Goal: Navigation & Orientation: Find specific page/section

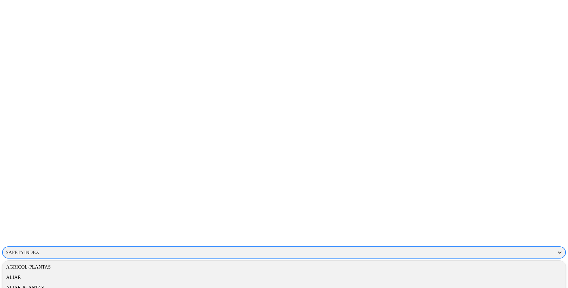
click at [557, 249] on icon at bounding box center [560, 252] width 6 height 6
click at [478, 271] on div "ALIAR-PLANTAS" at bounding box center [283, 276] width 563 height 10
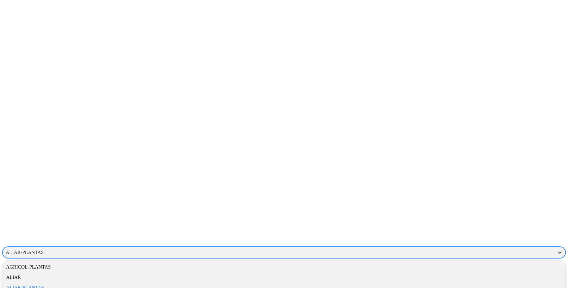
click at [557, 249] on icon at bounding box center [560, 252] width 6 height 6
click at [486, 271] on div "AVICAMPO" at bounding box center [283, 276] width 563 height 10
